Goal: Feedback & Contribution: Submit feedback/report problem

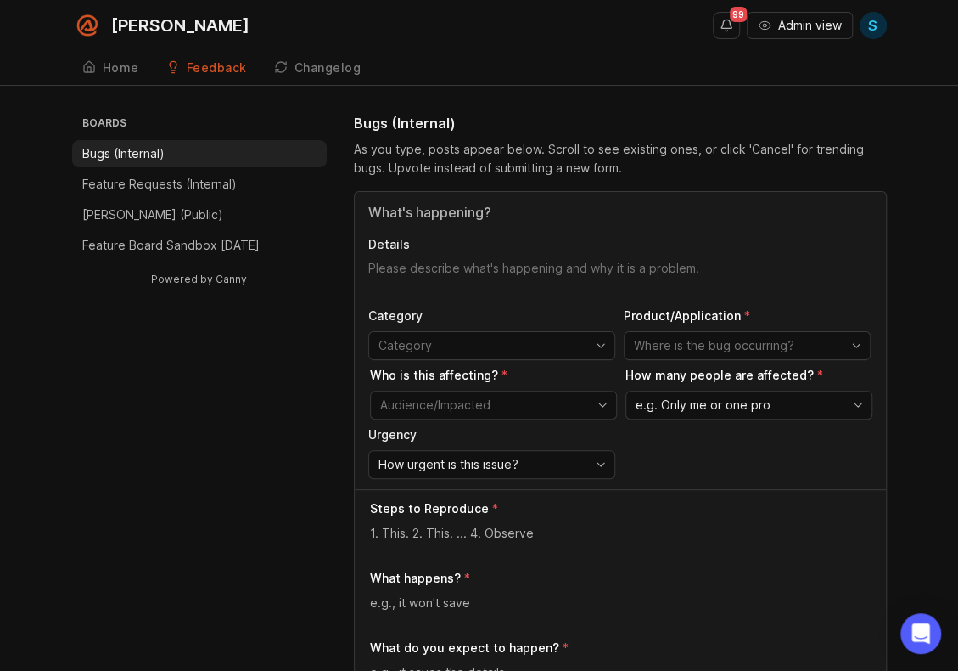
click at [485, 211] on input "Title" at bounding box center [620, 212] width 504 height 20
type input "AIR not confirming spelling caller's name"
click at [527, 264] on textarea "Details" at bounding box center [620, 277] width 504 height 34
type textarea "A"
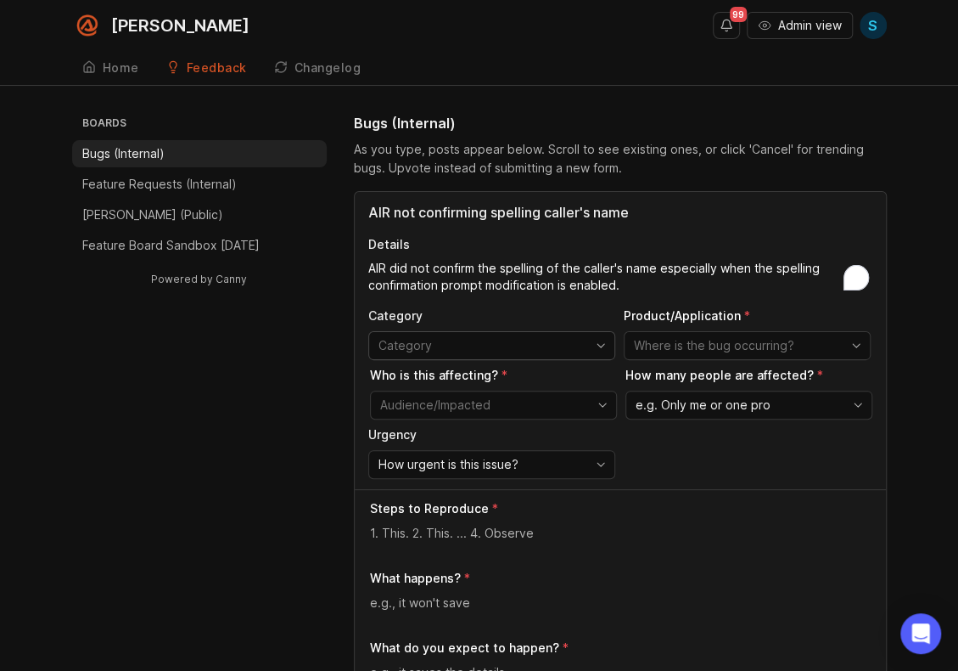
type textarea "AIR did not confirm the spelling of the caller's name especially when the spell…"
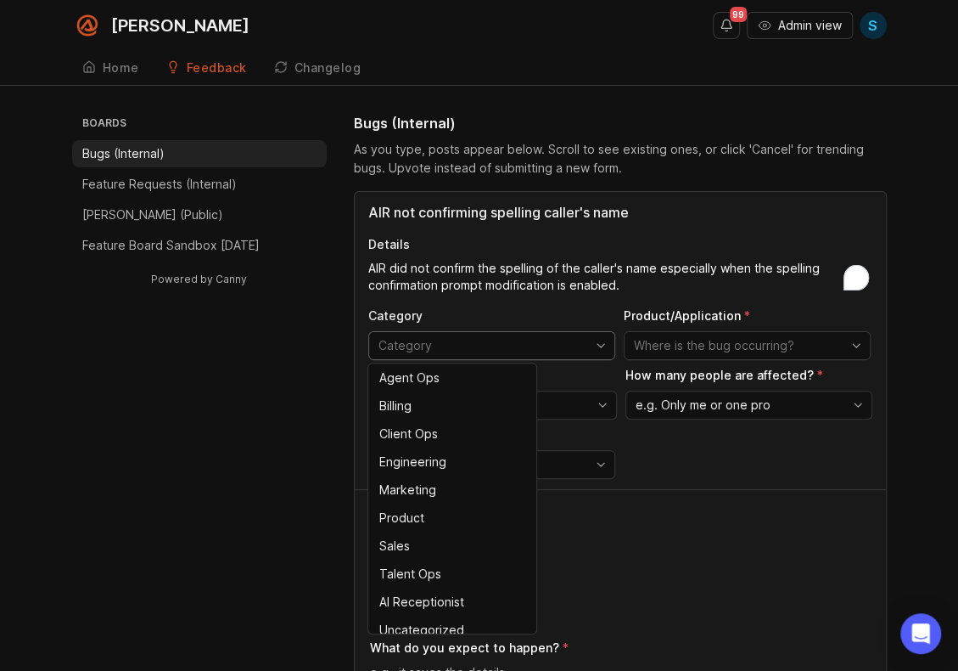
click at [519, 349] on input "toggle menu" at bounding box center [482, 345] width 207 height 19
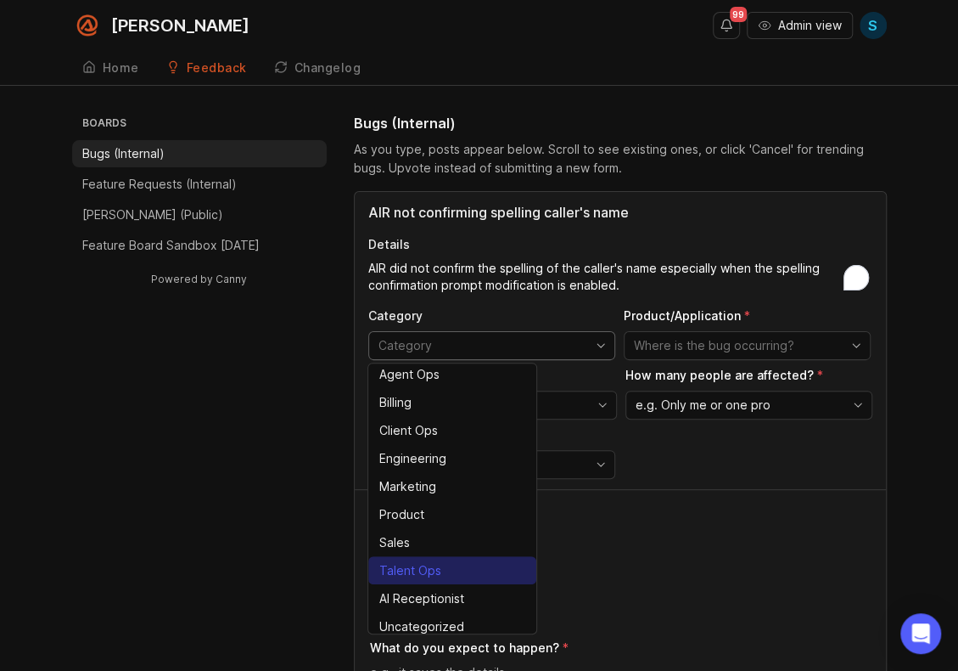
scroll to position [3, 0]
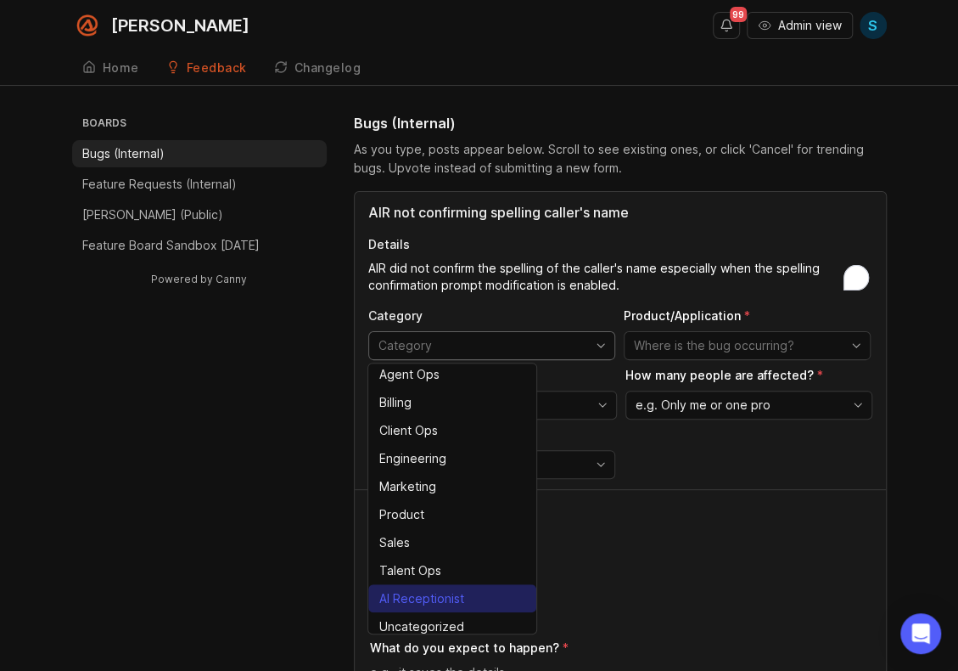
click at [435, 598] on div "AI Receptionist" at bounding box center [421, 598] width 85 height 19
type input "AI Receptionist"
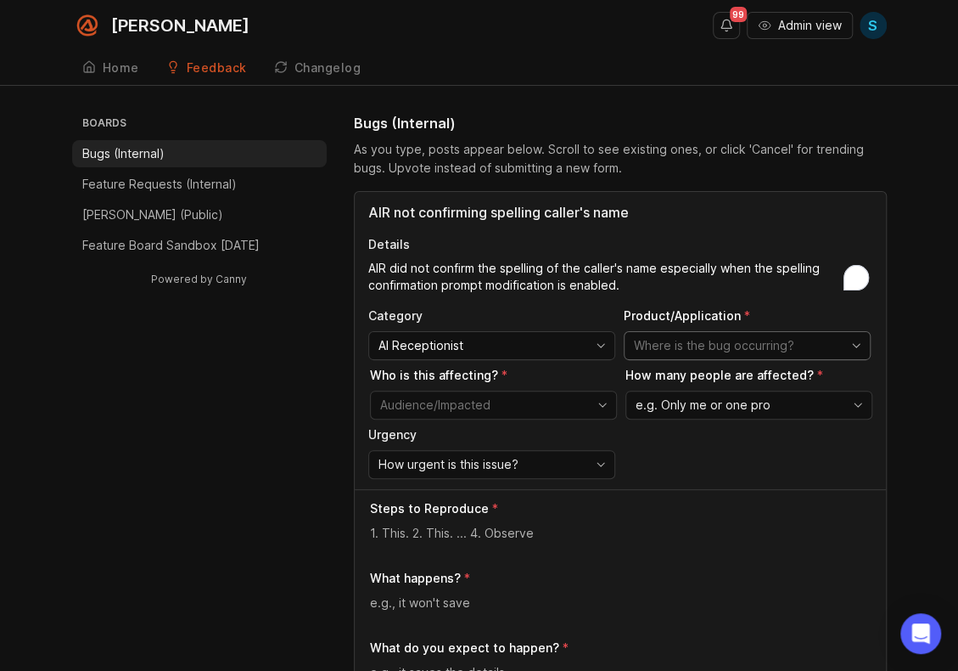
click at [706, 345] on input "toggle menu" at bounding box center [737, 345] width 207 height 19
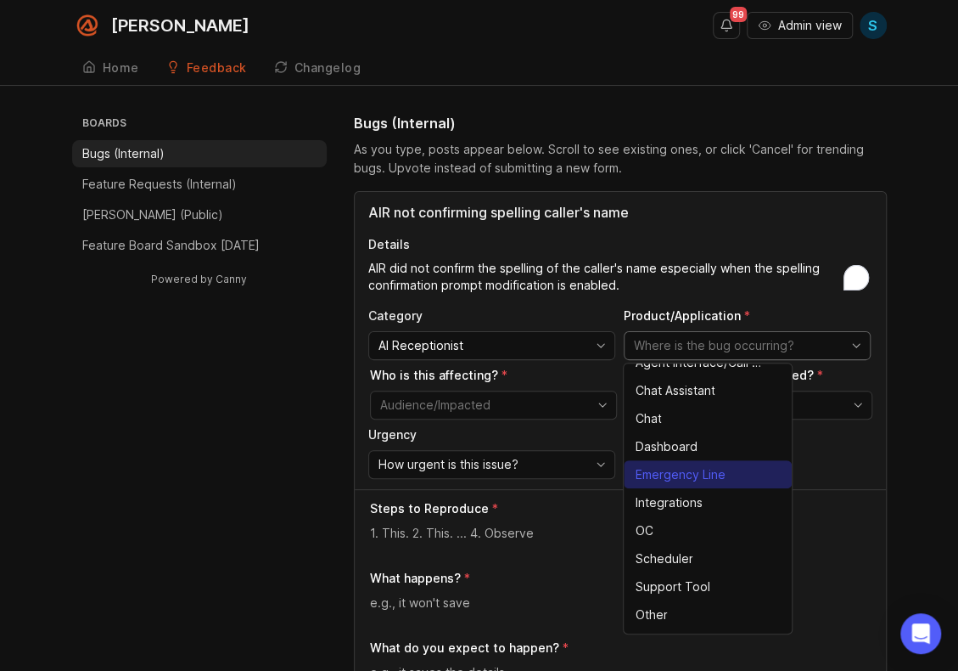
scroll to position [31, 0]
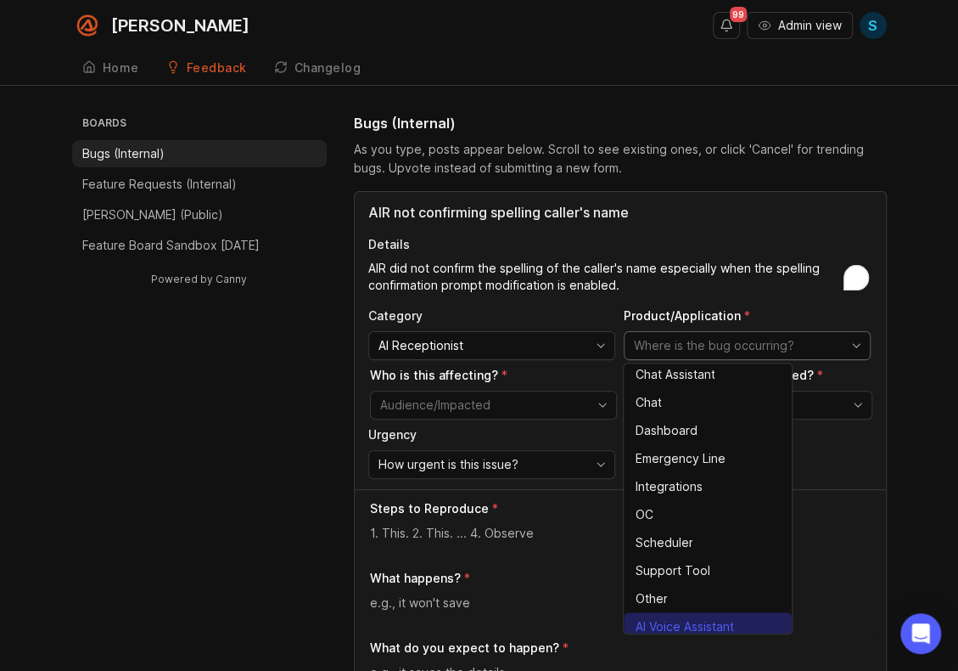
click at [699, 617] on span "AI Voice Assistant" at bounding box center [684, 626] width 98 height 19
type input "AI Voice Assistant"
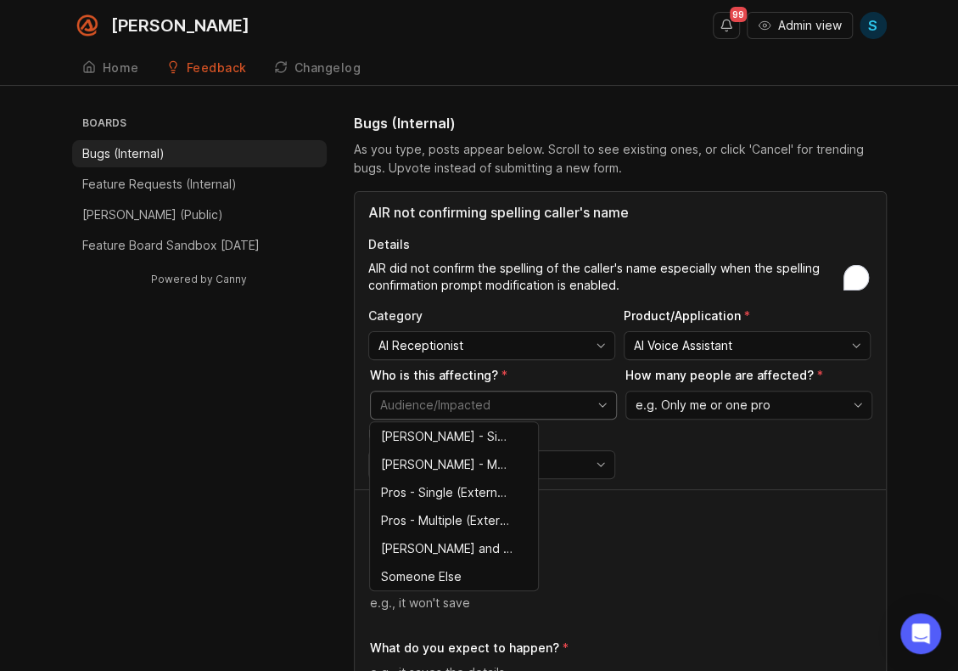
click at [530, 400] on input "toggle menu" at bounding box center [483, 405] width 207 height 19
click at [465, 491] on span "Pros - Single (External)" at bounding box center [444, 492] width 127 height 19
type input "Pros - Single (External)"
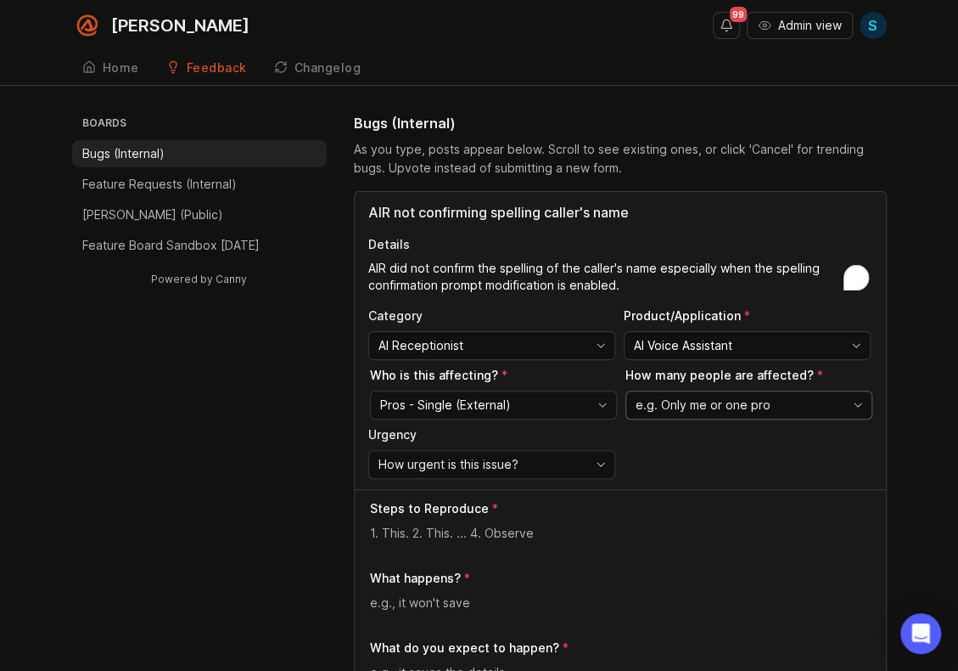
click at [706, 401] on span "e.g. Only me or one pro" at bounding box center [703, 405] width 135 height 19
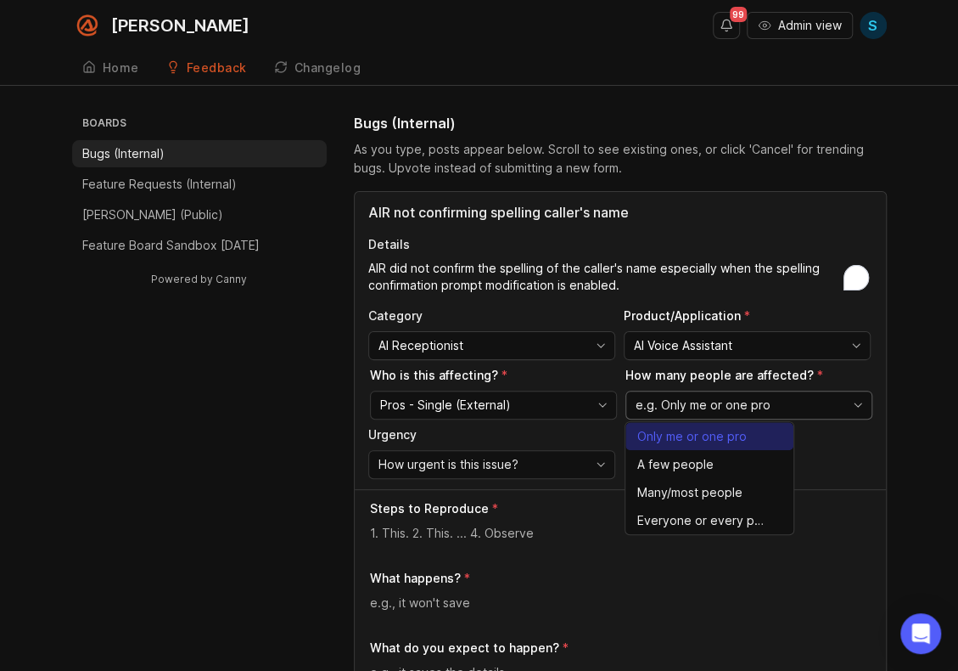
click at [689, 437] on span "Only me or one pro" at bounding box center [691, 436] width 109 height 19
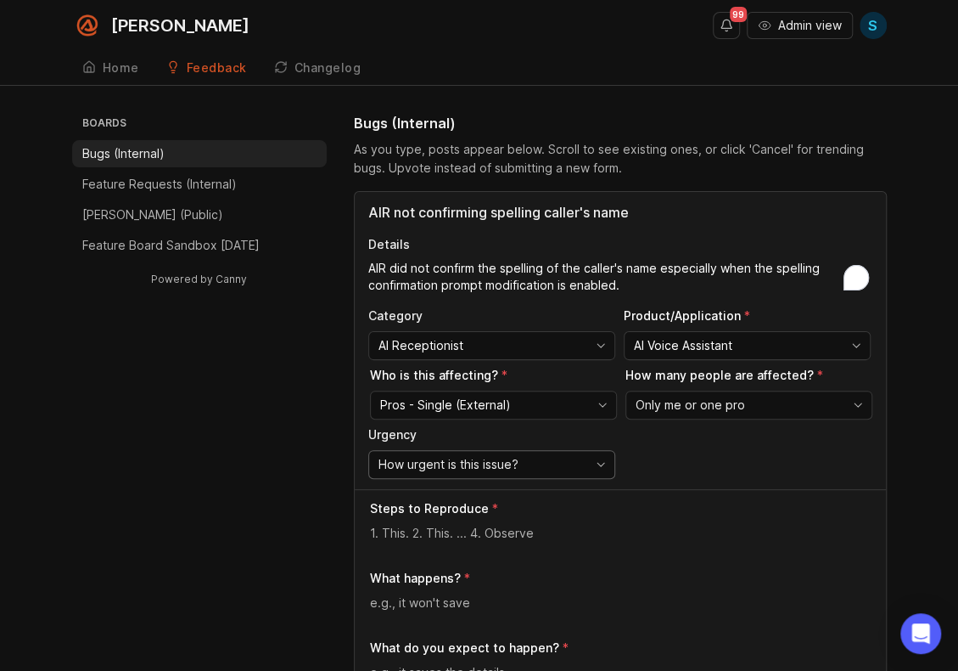
click at [574, 456] on div "How urgent is this issue?" at bounding box center [478, 464] width 218 height 27
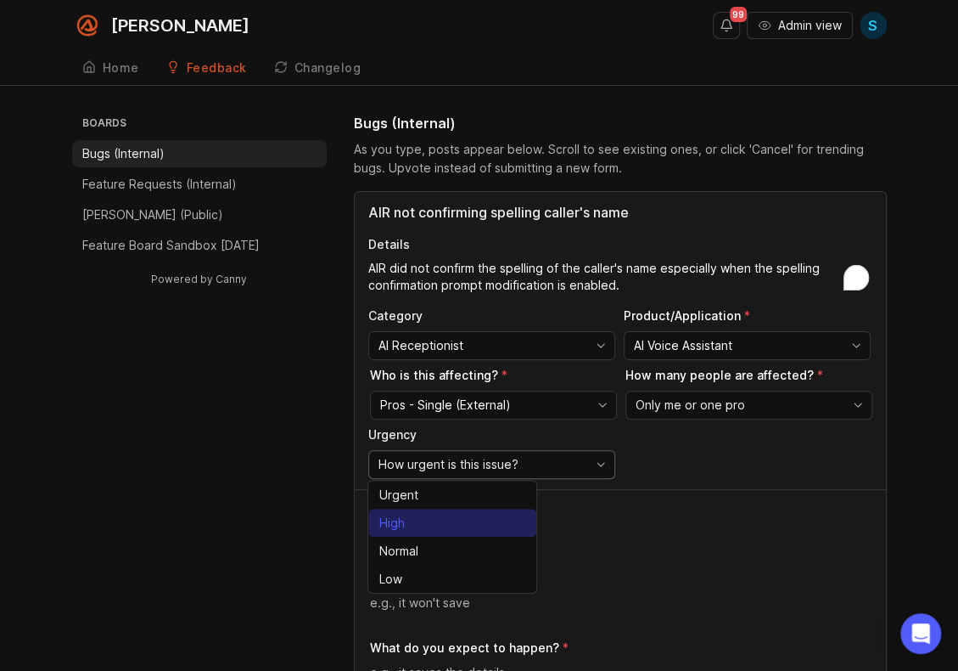
click at [443, 541] on li "Normal" at bounding box center [452, 550] width 168 height 28
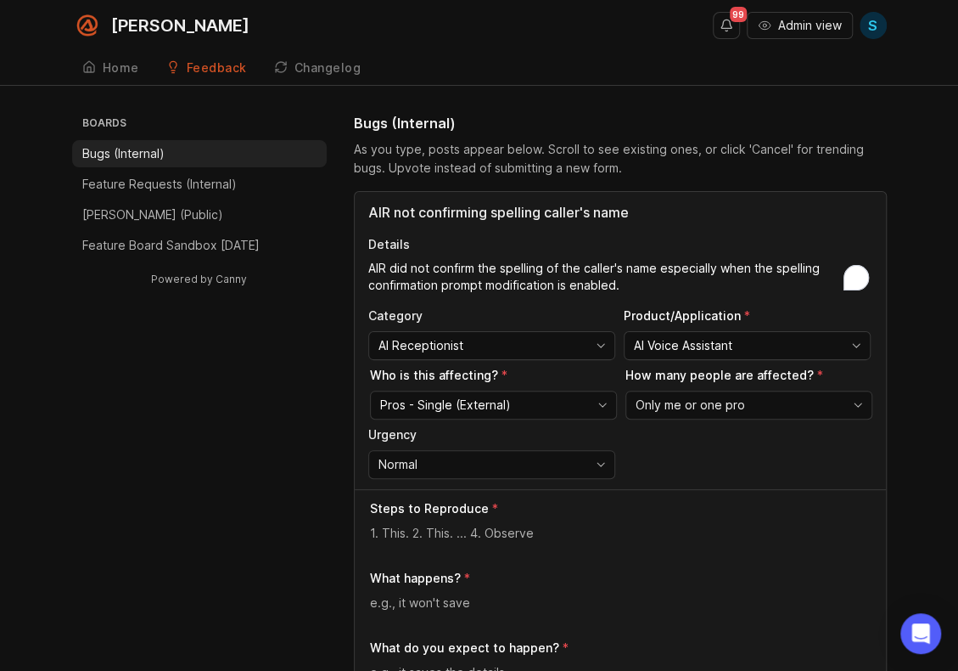
click at [469, 534] on textarea at bounding box center [621, 533] width 502 height 19
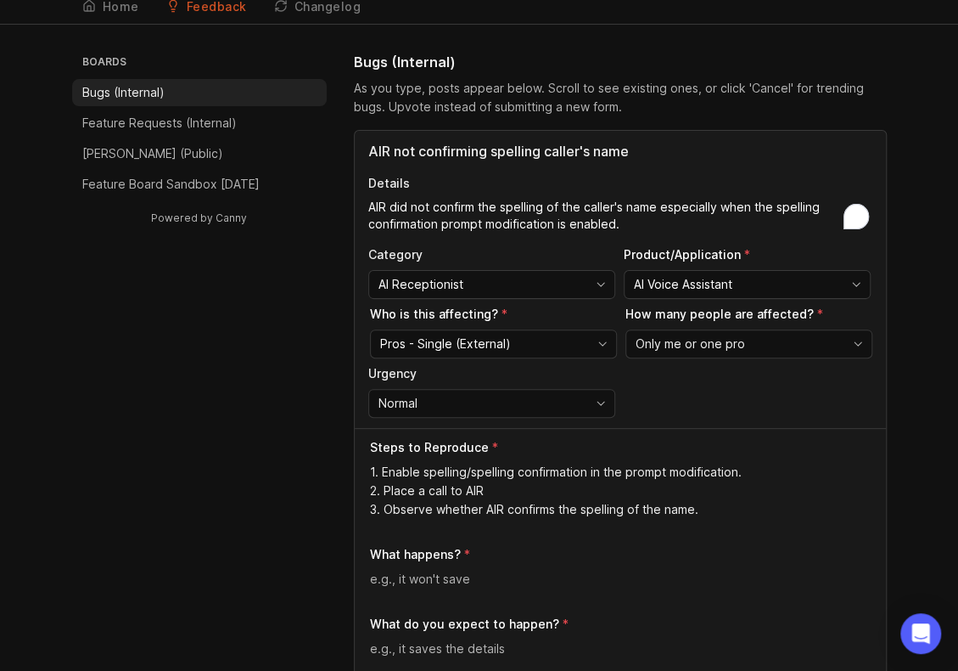
scroll to position [85, 0]
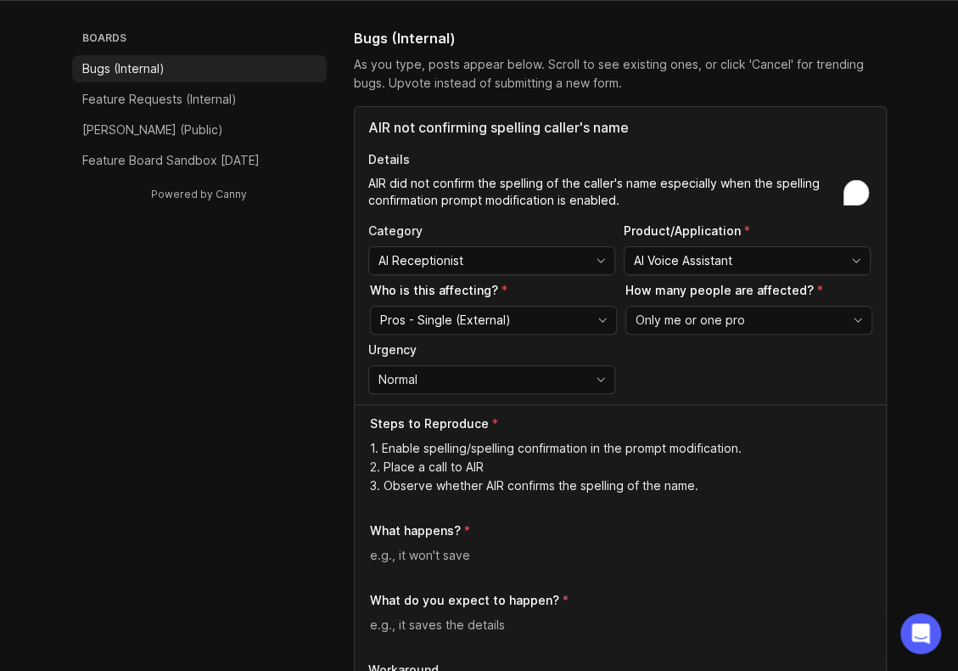
type textarea "1. Enable spelling/spelling confirmation in the prompt modification. 2. Place a…"
click at [423, 546] on textarea at bounding box center [621, 555] width 502 height 19
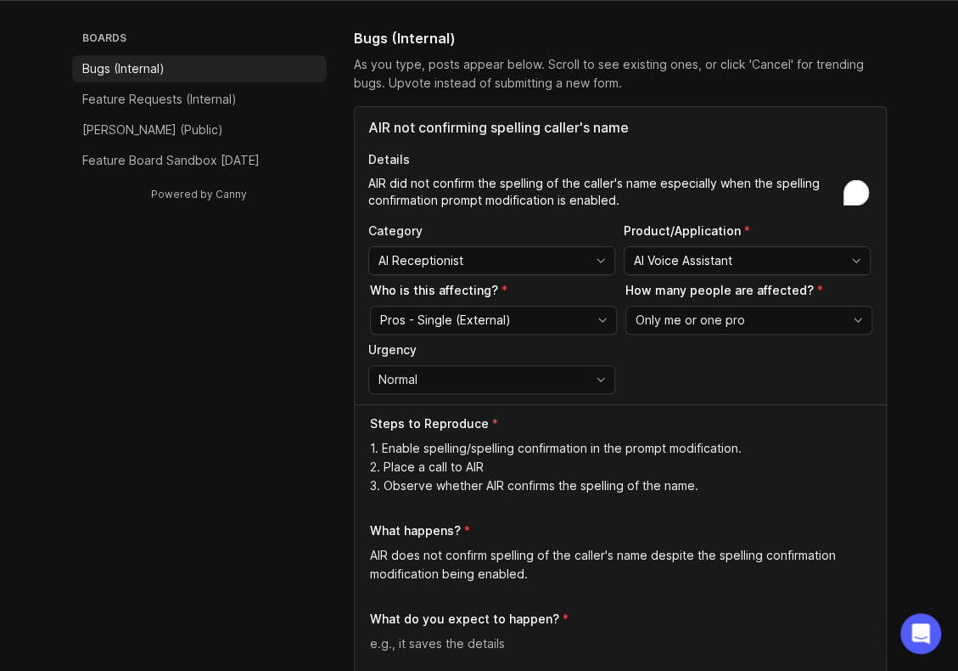
type textarea "AIR does not confirm spelling of the caller's name despite the spelling confirm…"
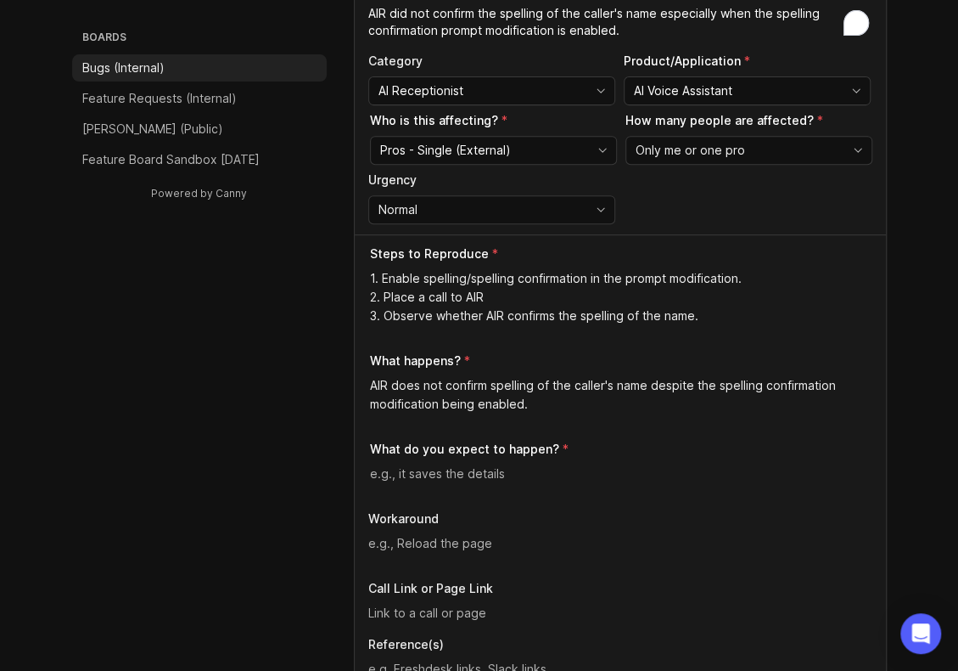
click at [438, 471] on textarea at bounding box center [621, 473] width 502 height 19
paste textarea "AIR should confirm the spelling of the caller’s name when the prompt modificati…"
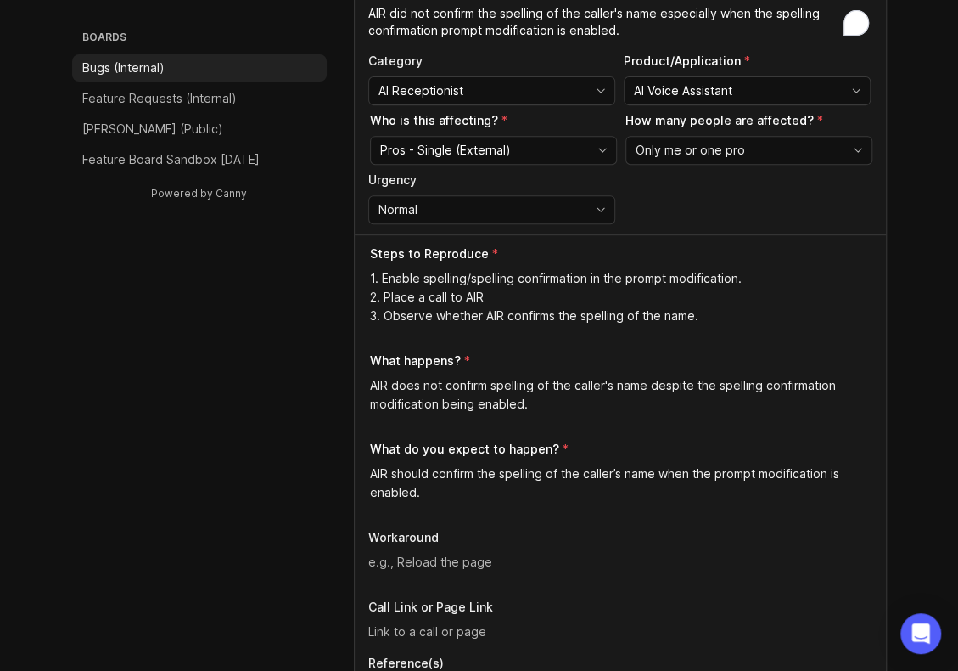
type textarea "AIR should confirm the spelling of the caller’s name when the prompt modificati…"
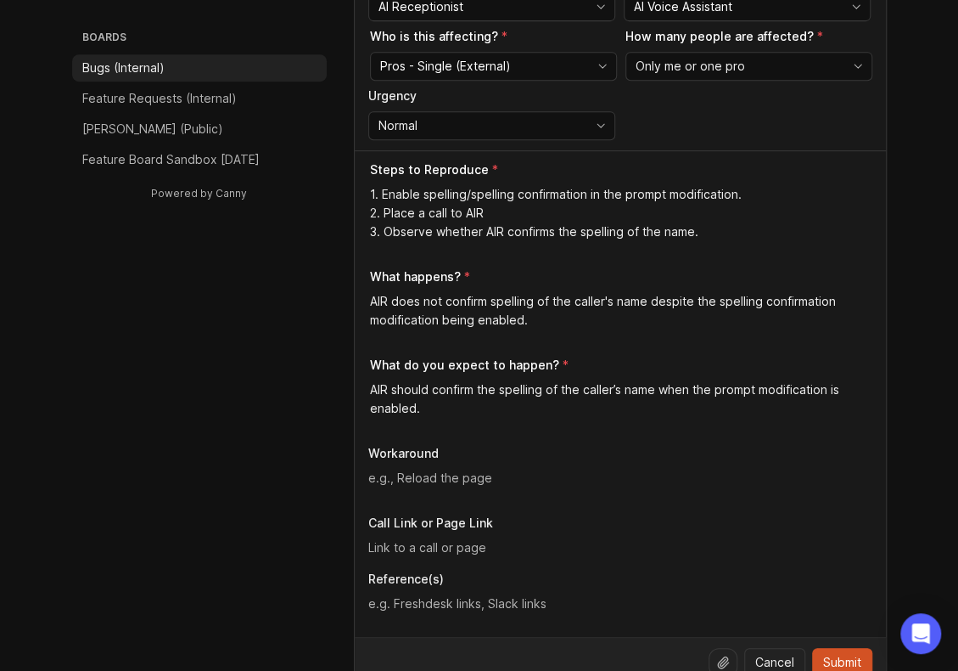
scroll to position [424, 0]
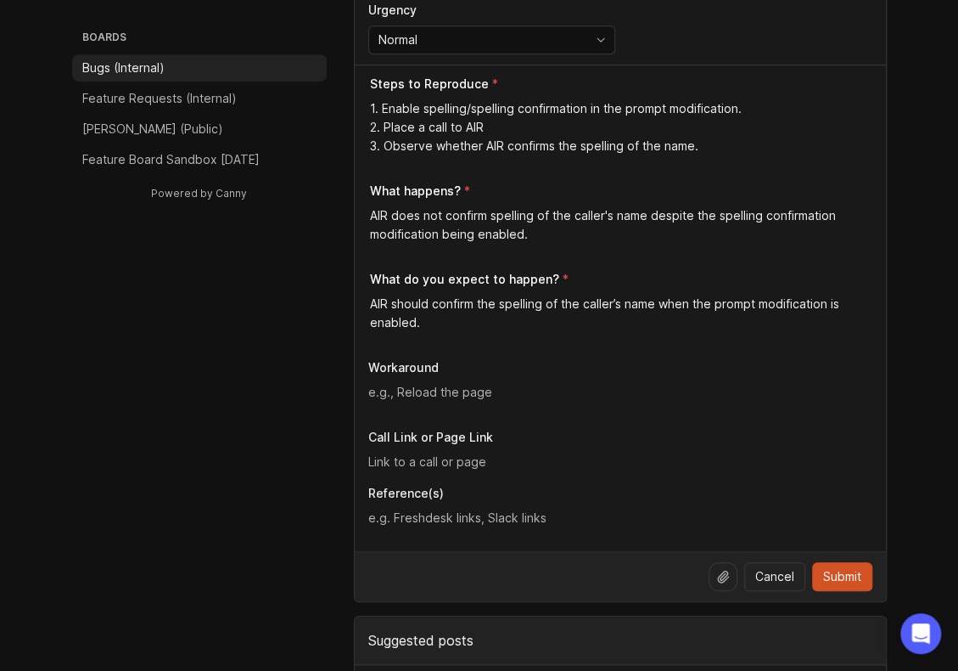
click at [445, 454] on input "text" at bounding box center [620, 461] width 504 height 19
paste input "[URL][PERSON_NAME]"
type input "[URL][PERSON_NAME]"
click at [448, 522] on textarea at bounding box center [620, 517] width 504 height 19
click at [415, 512] on textarea at bounding box center [620, 517] width 504 height 19
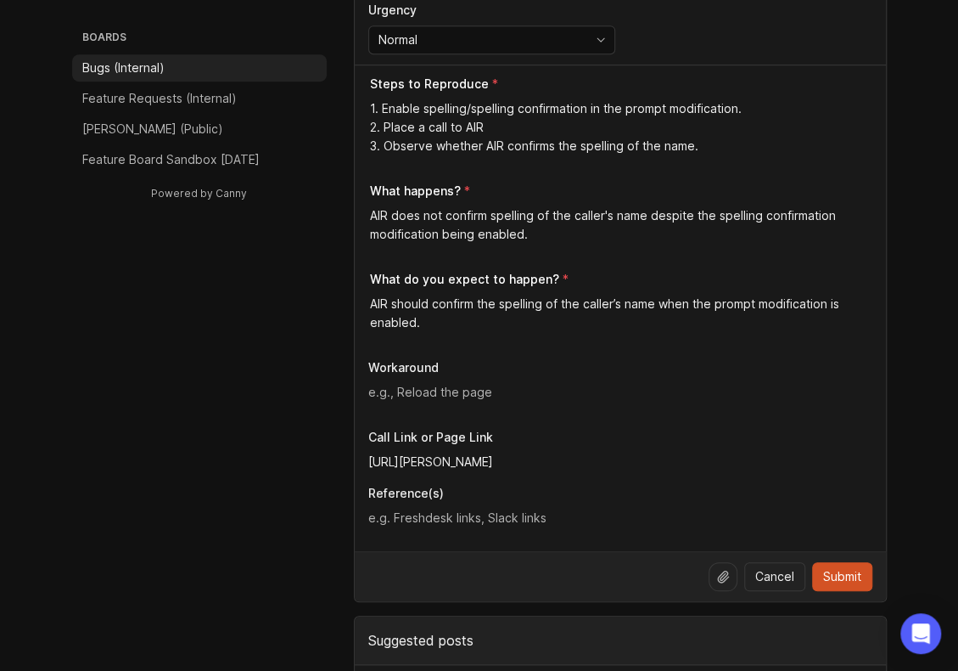
paste textarea "[URL][DOMAIN_NAME]"
type textarea "[URL][DOMAIN_NAME]"
click at [716, 581] on div at bounding box center [723, 576] width 29 height 29
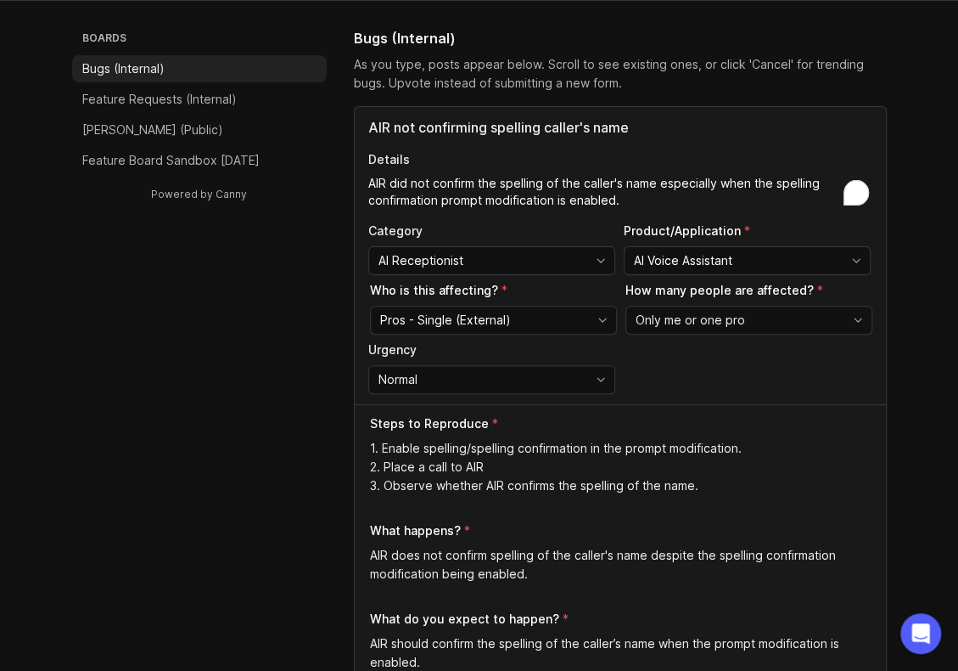
scroll to position [0, 0]
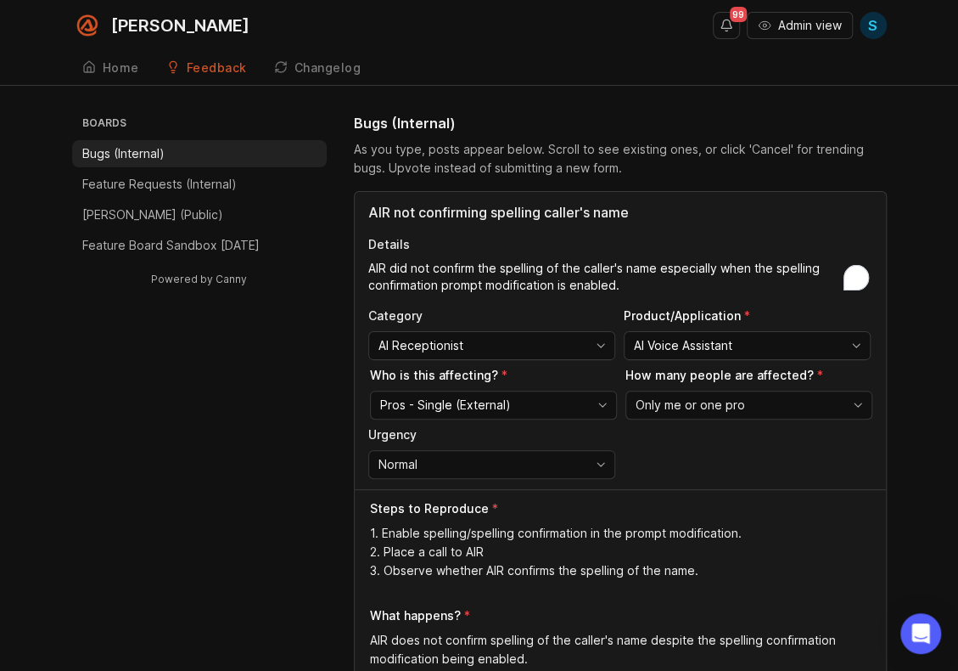
drag, startPoint x: 591, startPoint y: 211, endPoint x: 599, endPoint y: 215, distance: 9.1
click at [591, 211] on input "AIR not confirming spelling caller's name" at bounding box center [620, 212] width 504 height 20
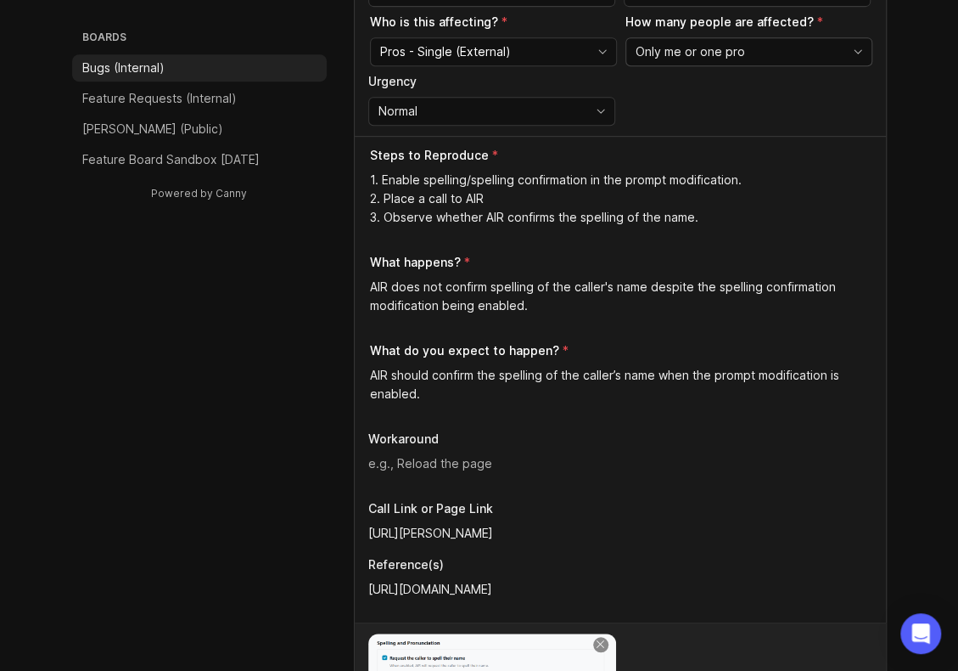
scroll to position [509, 0]
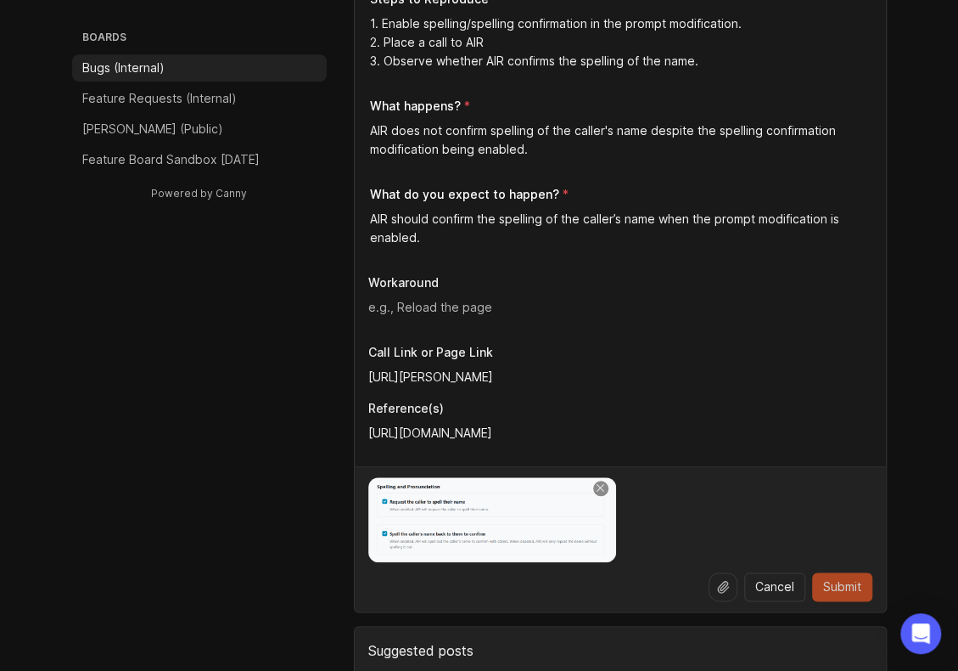
type input "AIR not confirming spelling caller's of name"
click at [849, 585] on span "Submit" at bounding box center [842, 586] width 38 height 17
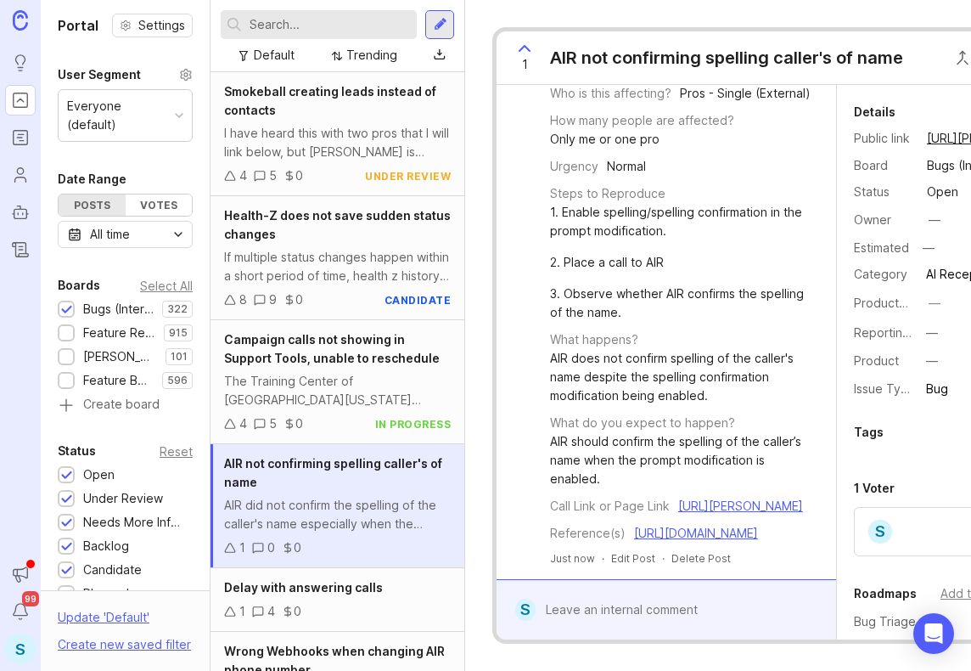
scroll to position [387, 0]
